Goal: Task Accomplishment & Management: Use online tool/utility

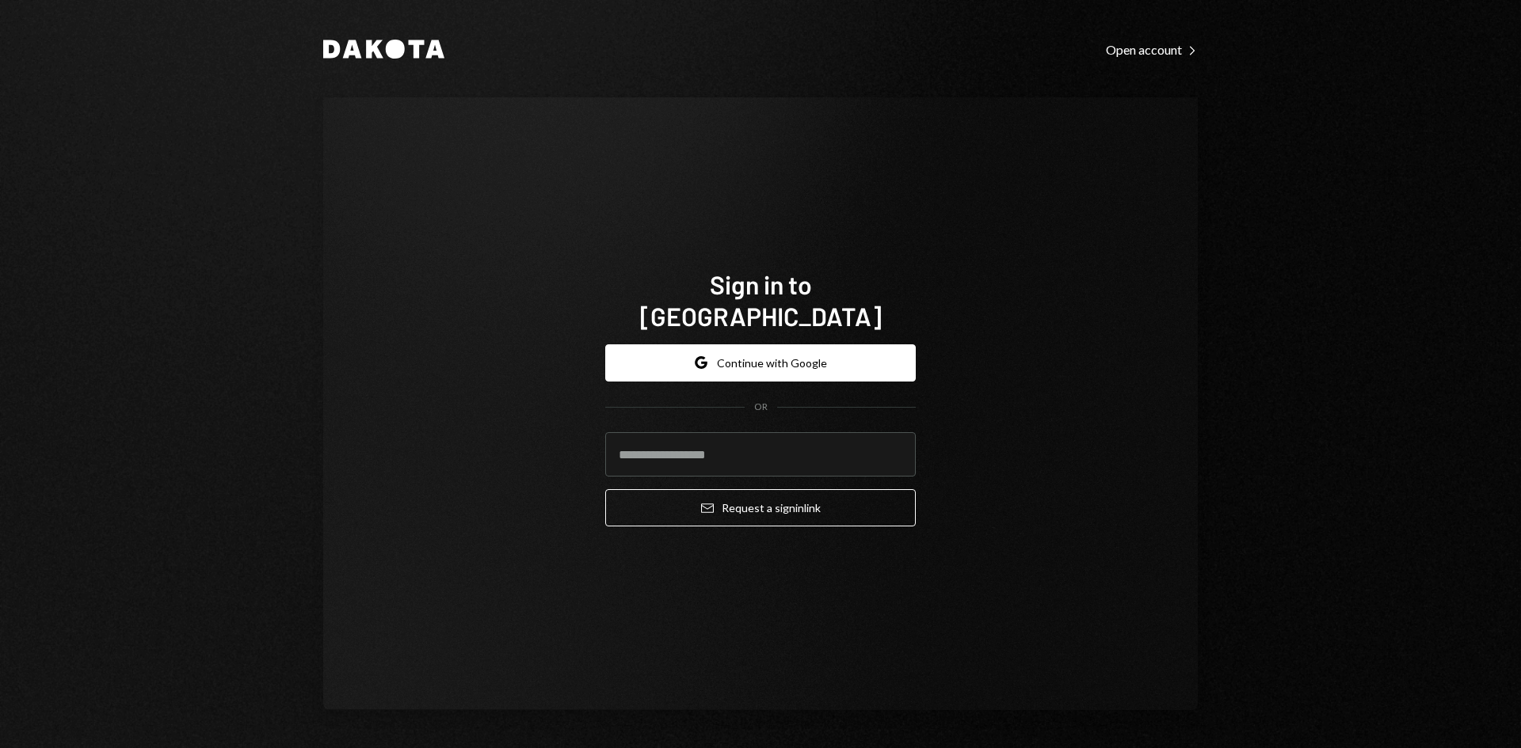
click at [715, 332] on div "Google Continue with Google OR Email Request a sign in link" at bounding box center [760, 436] width 310 height 208
click at [711, 345] on button "Google Continue with Google" at bounding box center [760, 363] width 310 height 37
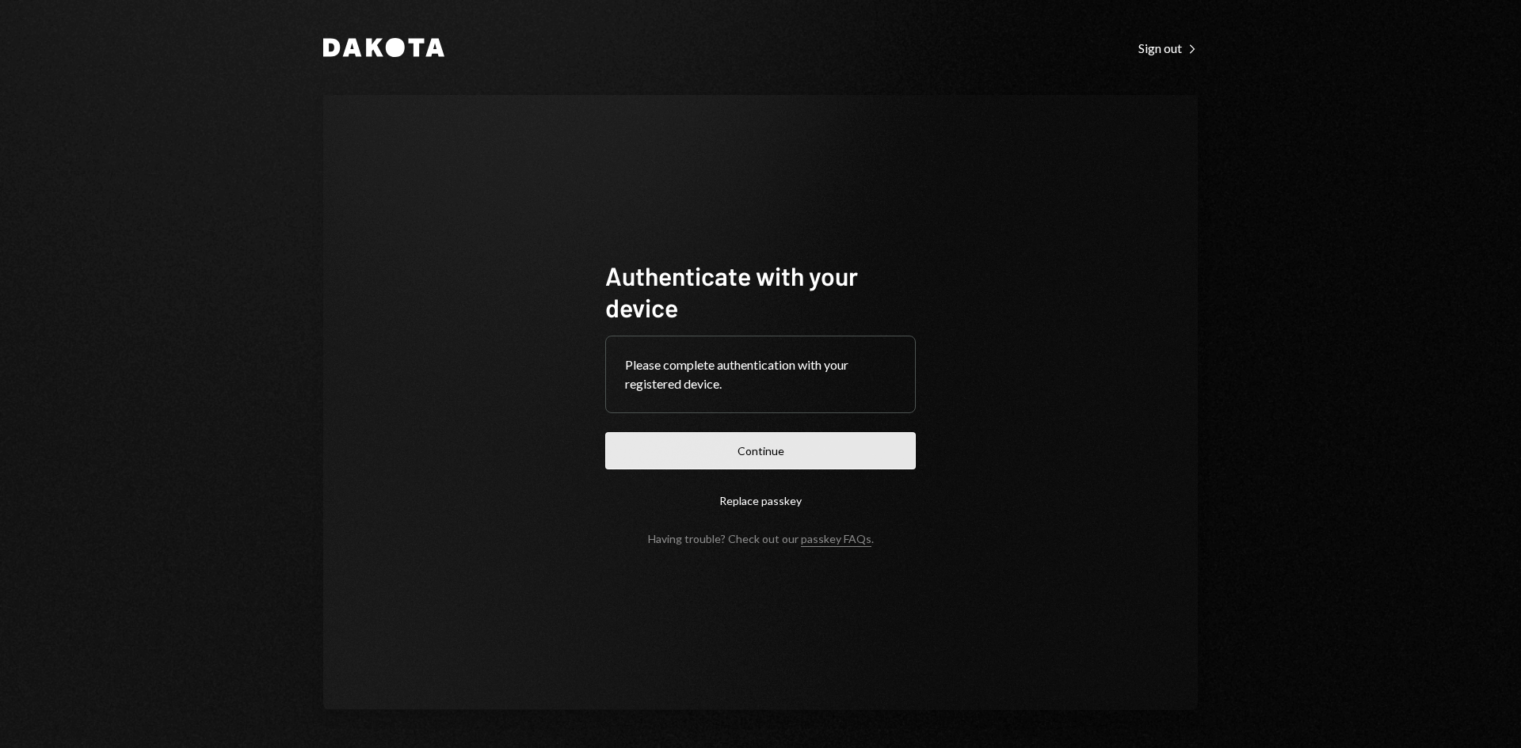
click at [680, 451] on button "Continue" at bounding box center [760, 450] width 310 height 37
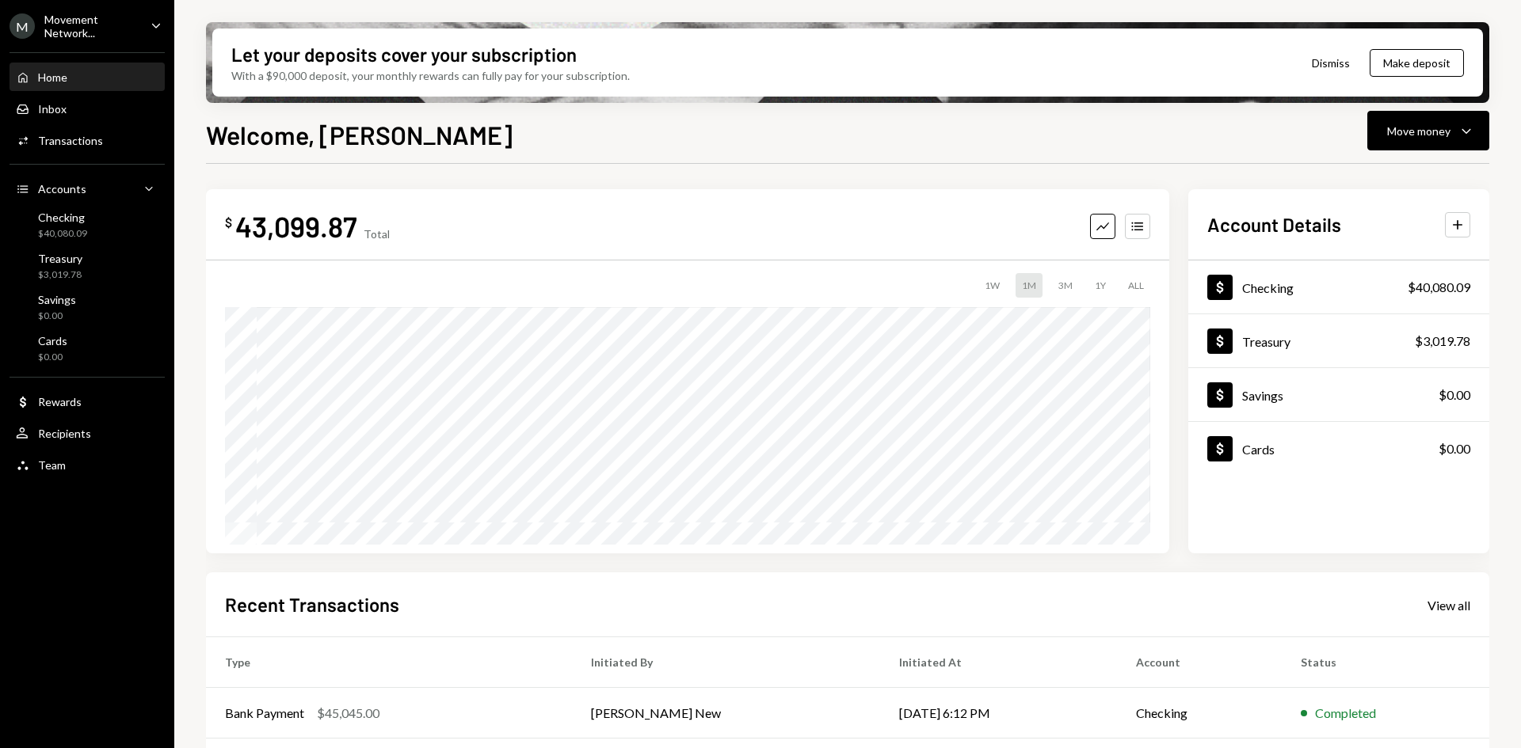
click at [350, 226] on div "43,099.87" at bounding box center [296, 226] width 122 height 36
drag, startPoint x: 358, startPoint y: 225, endPoint x: 246, endPoint y: 230, distance: 111.8
click at [246, 230] on div "$ 43,099.87 Total" at bounding box center [307, 226] width 165 height 36
click at [246, 230] on div "43,099.87" at bounding box center [296, 226] width 122 height 36
drag, startPoint x: 238, startPoint y: 229, endPoint x: 360, endPoint y: 224, distance: 121.3
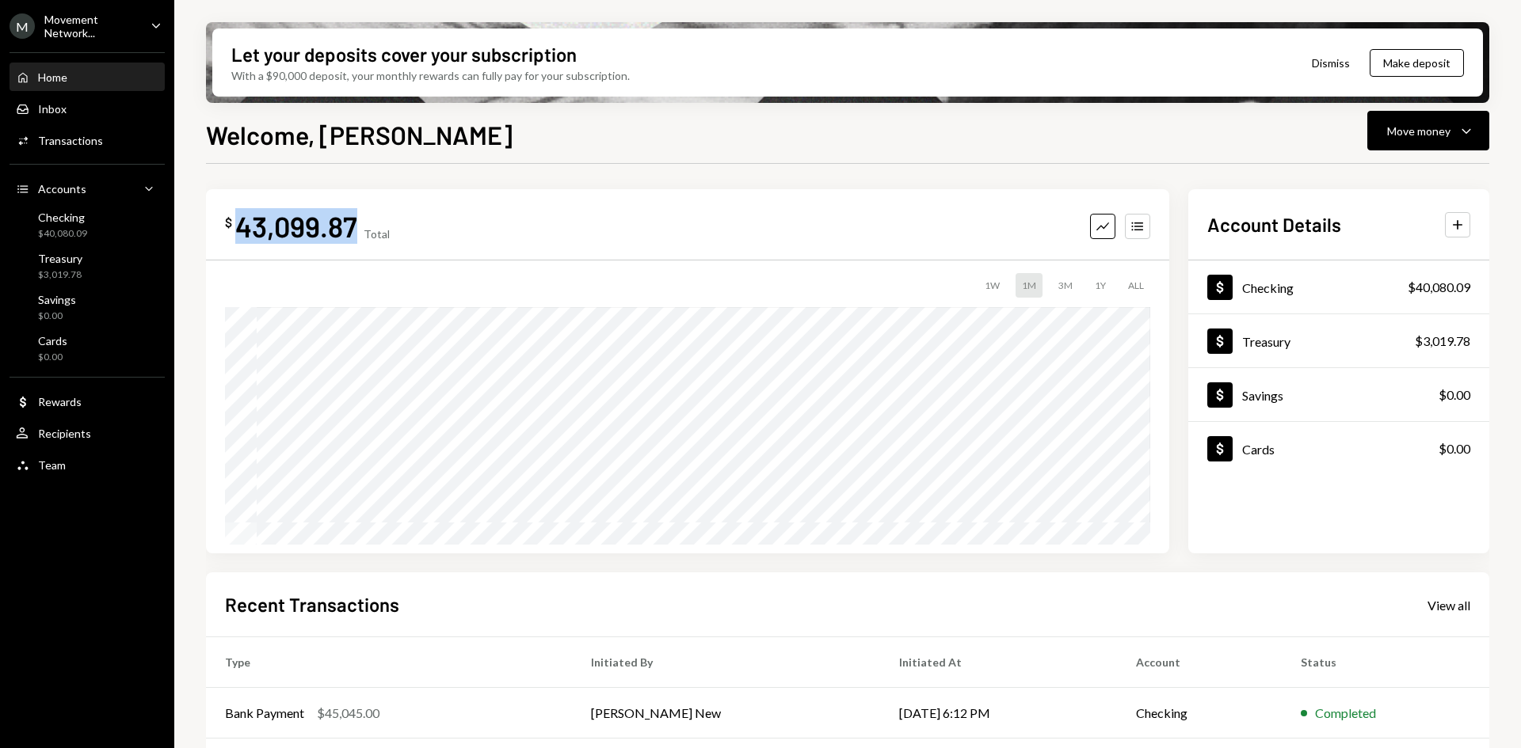
click at [360, 224] on div "$ 43,099.87 Total" at bounding box center [307, 226] width 165 height 36
copy div "43,099.87"
